Goal: Information Seeking & Learning: Learn about a topic

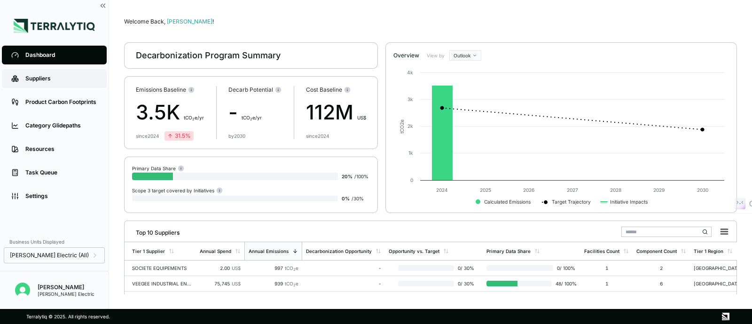
click at [45, 77] on div "Suppliers" at bounding box center [61, 79] width 72 height 8
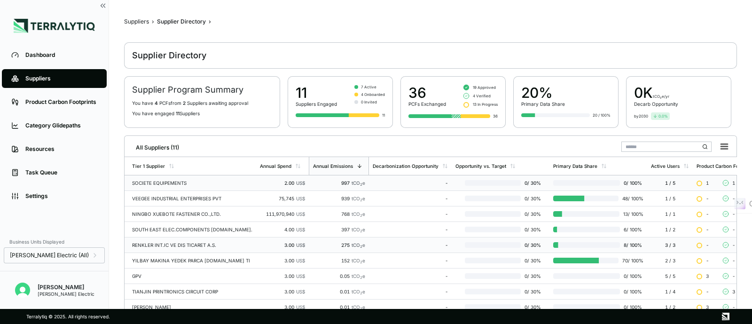
click at [154, 184] on div "SOCIETE EQUIPEMENTS" at bounding box center [192, 183] width 120 height 6
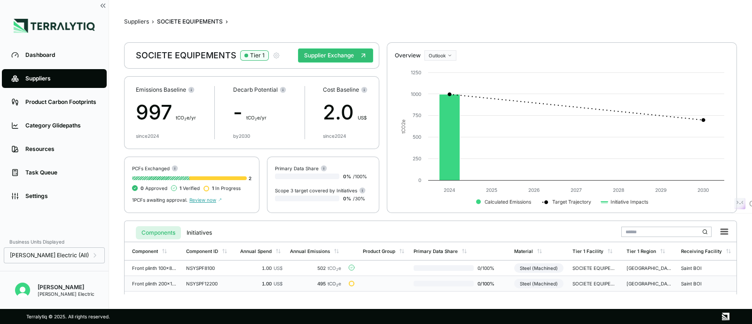
click at [540, 284] on div "Steel (Machined)" at bounding box center [538, 283] width 49 height 9
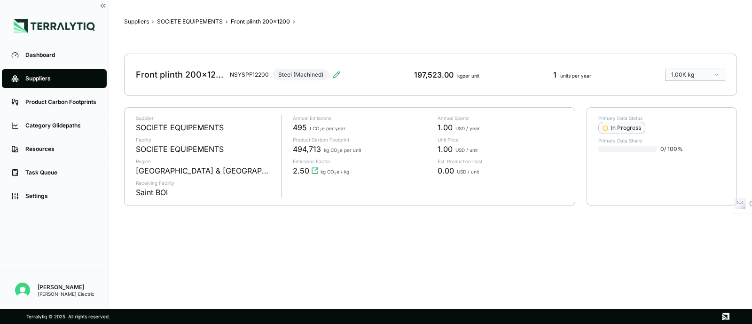
click at [555, 281] on div "Suppliers › SOCIETE EQUIPEMENTS › Front plinth 200x1200 › Front plinth 200x1200…" at bounding box center [430, 154] width 613 height 279
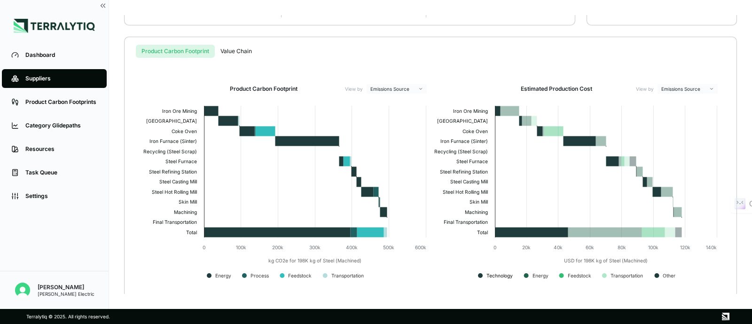
scroll to position [183, 0]
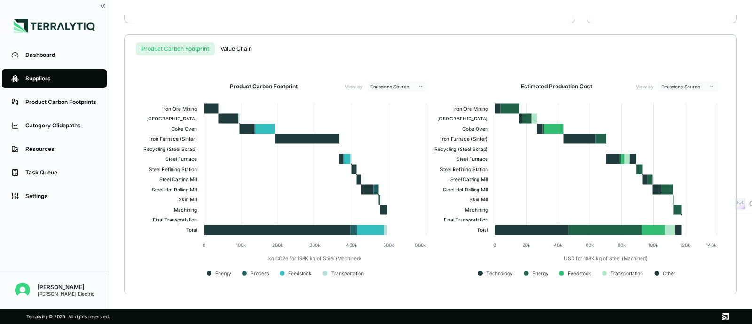
click at [233, 48] on div "Suppliers › SOCIETE EQUIPEMENTS › Front plinth 200x1200 › Front plinth 200x1200…" at bounding box center [430, 154] width 613 height 279
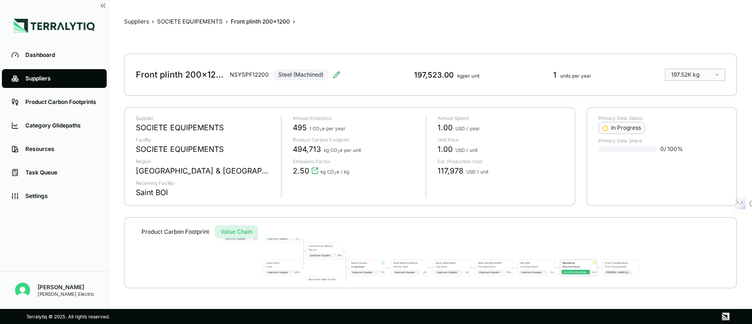
scroll to position [0, 0]
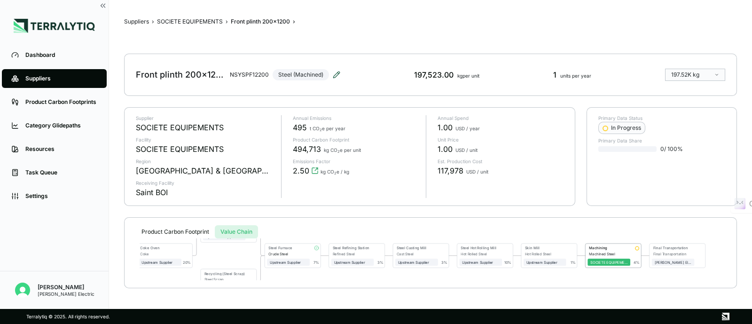
click at [334, 74] on icon at bounding box center [336, 74] width 6 height 6
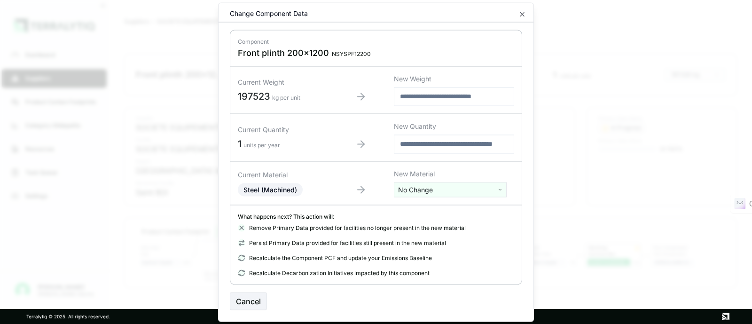
click at [487, 189] on html "Dashboard Suppliers Product Carbon Footprints Category Glidepaths Resources Tas…" at bounding box center [376, 162] width 752 height 324
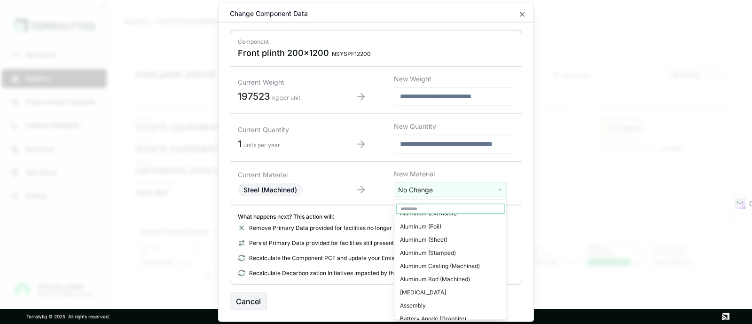
scroll to position [117, 0]
click at [431, 210] on input "text" at bounding box center [450, 208] width 108 height 10
type input "****"
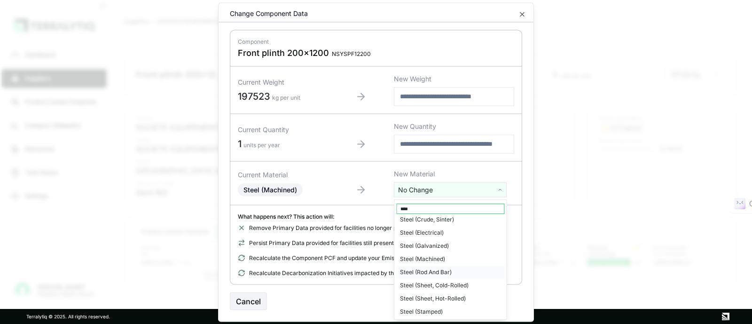
scroll to position [58, 0]
click at [435, 272] on div "Steel (Rod And Bar)" at bounding box center [450, 270] width 108 height 13
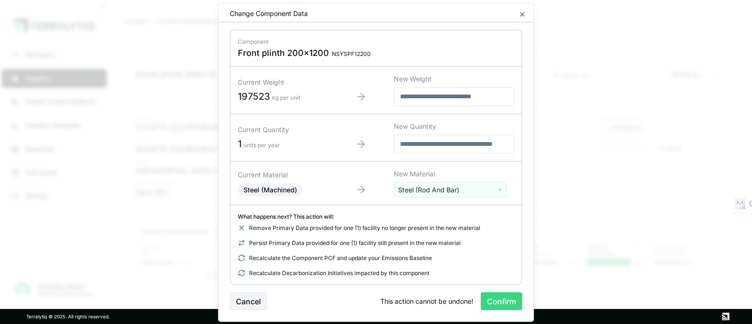
click at [501, 300] on button "Confirm" at bounding box center [501, 301] width 41 height 18
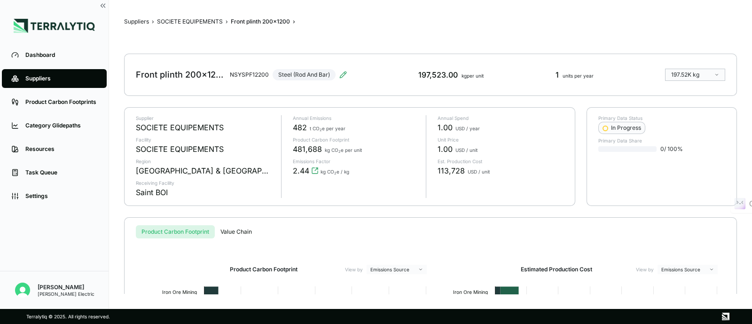
scroll to position [0, 0]
click at [241, 228] on button "Value Chain" at bounding box center [236, 231] width 43 height 13
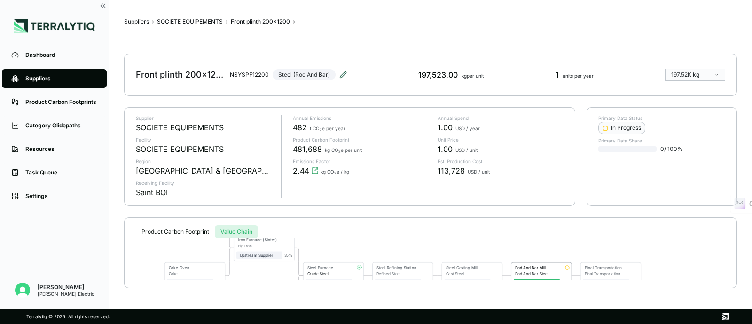
click at [340, 75] on icon at bounding box center [343, 74] width 6 height 6
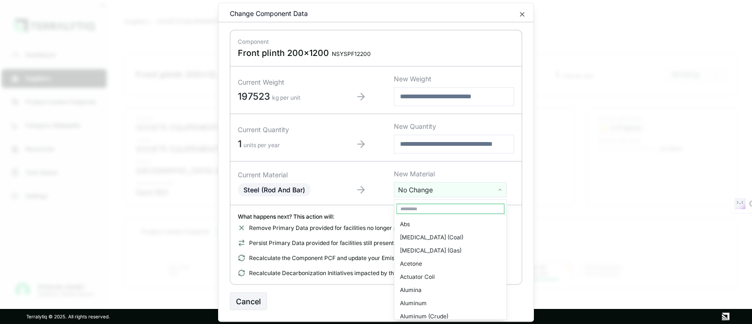
click at [410, 189] on html "Dashboard Suppliers Product Carbon Footprints Category Glidepaths Resources Tas…" at bounding box center [376, 162] width 752 height 324
click at [406, 210] on input "text" at bounding box center [450, 208] width 108 height 10
type input "*****"
click at [430, 313] on div "Steel (Machined)" at bounding box center [450, 316] width 108 height 13
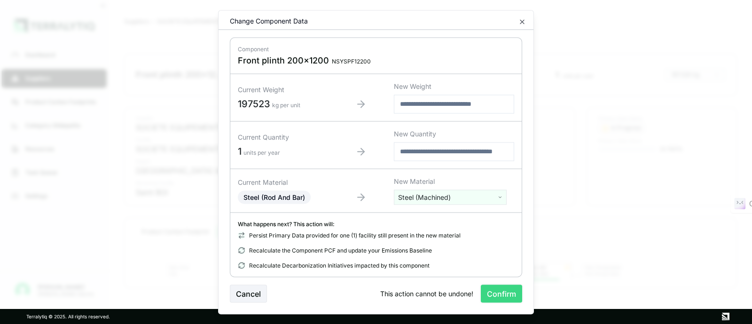
click at [509, 293] on button "Confirm" at bounding box center [501, 293] width 41 height 18
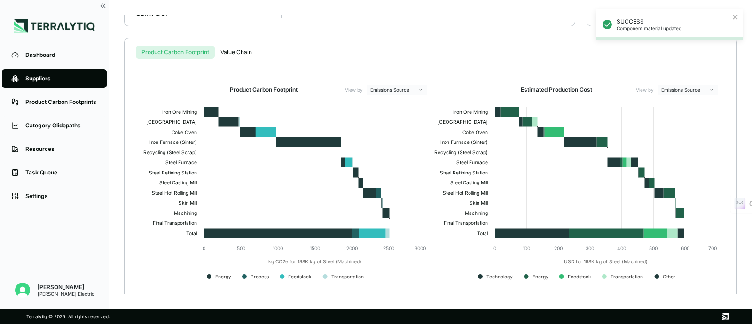
scroll to position [183, 0]
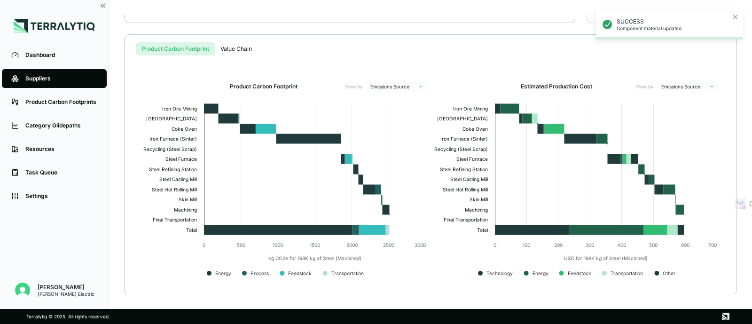
click at [242, 53] on div "Suppliers › SOCIETE EQUIPEMENTS › Front plinth 200x1200 › Front plinth 200x1200…" at bounding box center [430, 154] width 613 height 279
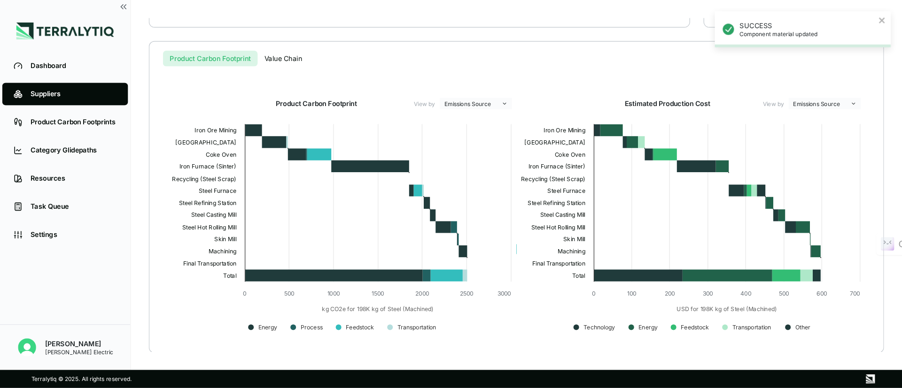
scroll to position [0, 0]
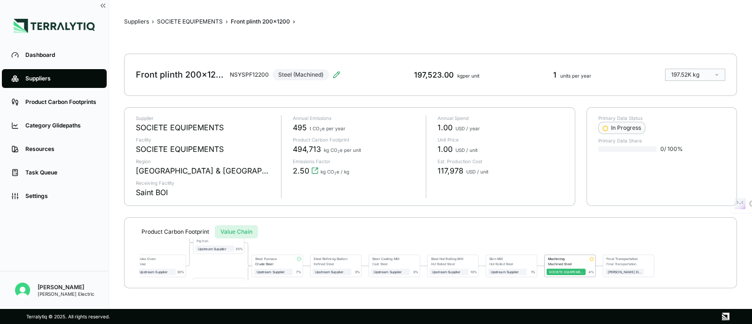
drag, startPoint x: 559, startPoint y: 250, endPoint x: 567, endPoint y: 235, distance: 16.8
click at [567, 235] on div "Product Carbon Footprint Value Chain Iron Ore Mining Iron Ore Upstream Supplier…" at bounding box center [430, 252] width 589 height 55
click at [559, 270] on div "SOCIETE EQUIPEMENTS" at bounding box center [566, 272] width 34 height 4
click at [557, 272] on div "SOCIETE EQUIPEMENTS" at bounding box center [567, 272] width 34 height 4
click at [556, 272] on div "SOCIETE EQUIPEMENTS" at bounding box center [567, 272] width 34 height 4
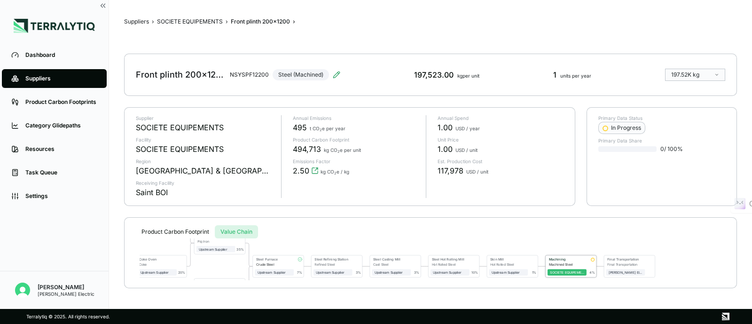
click at [547, 260] on div "Machining" at bounding box center [565, 259] width 36 height 5
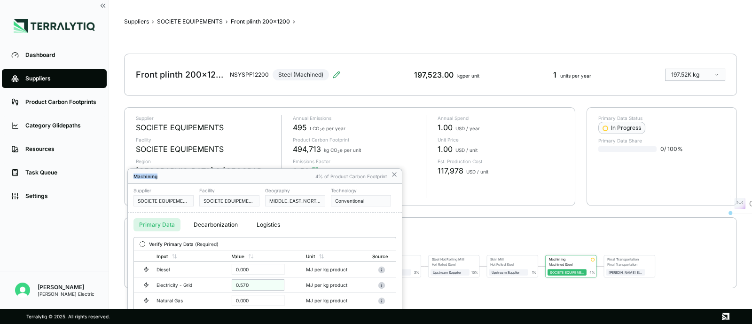
drag, startPoint x: 212, startPoint y: 178, endPoint x: 240, endPoint y: 90, distance: 92.3
click at [238, 323] on div "Machining 4% of Product Carbon Footprint Supplier SOCIETE EQUIPEMENTS Facility …" at bounding box center [376, 324] width 752 height 0
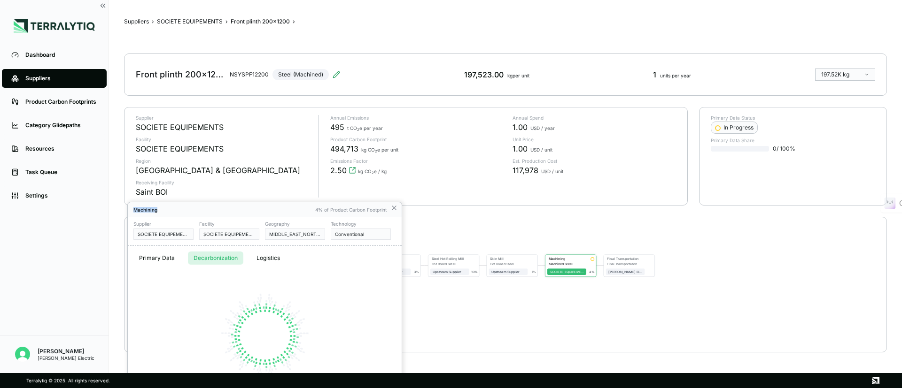
click at [224, 257] on button "Decarbonization" at bounding box center [215, 258] width 55 height 13
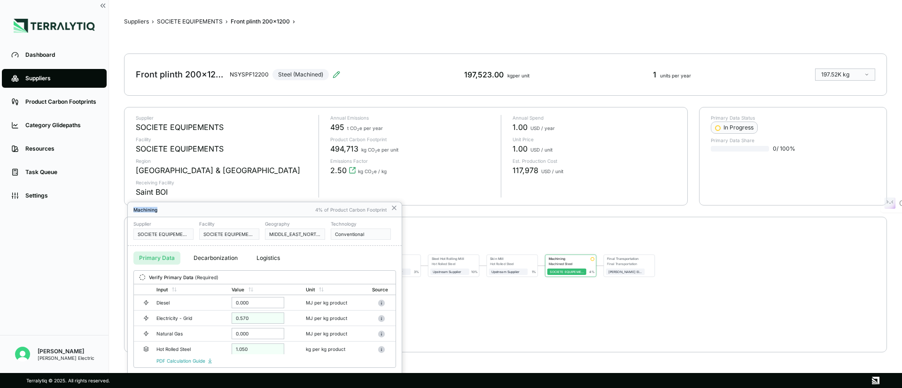
click at [155, 256] on button "Primary Data" at bounding box center [156, 258] width 47 height 13
click at [221, 258] on button "Decarbonization" at bounding box center [215, 258] width 55 height 13
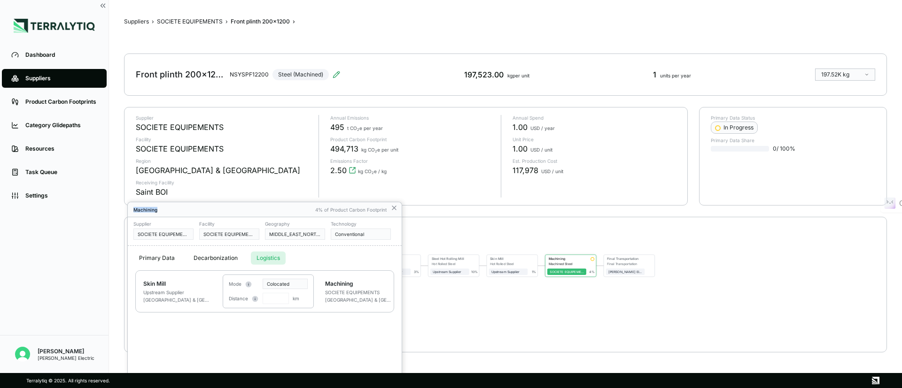
click at [267, 259] on button "Logistics" at bounding box center [268, 258] width 35 height 13
click at [501, 317] on div at bounding box center [451, 194] width 902 height 388
